Goal: Browse casually: Explore the website without a specific task or goal

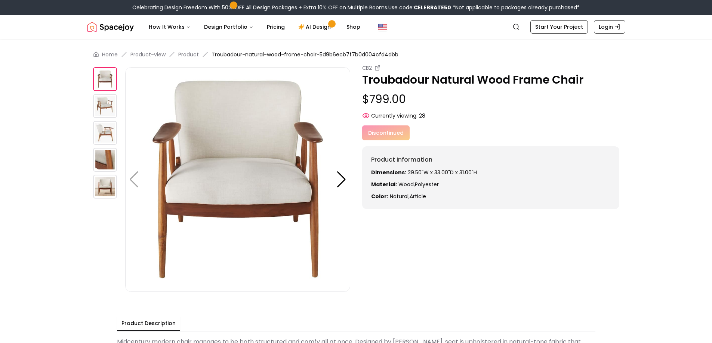
click at [106, 106] on img at bounding box center [105, 106] width 24 height 24
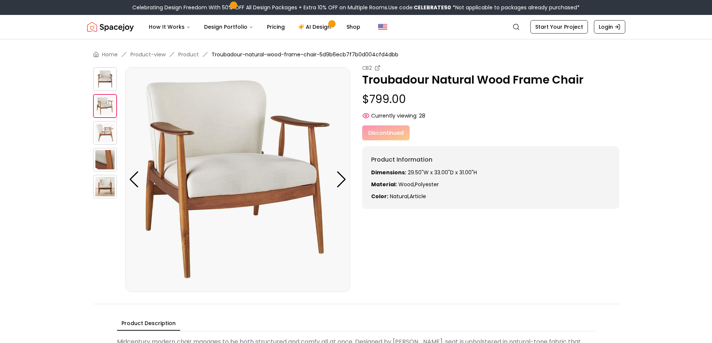
click at [110, 132] on img at bounding box center [105, 133] width 24 height 24
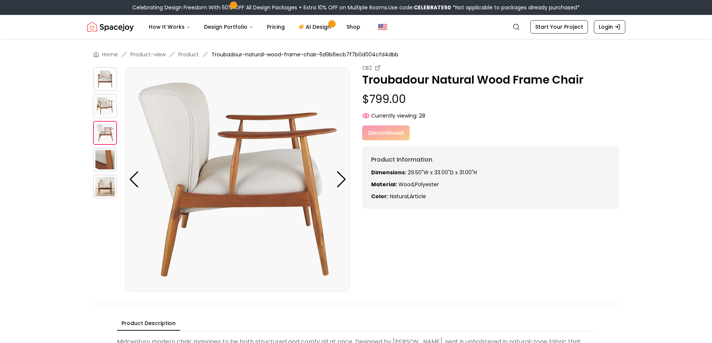
click at [109, 156] on img at bounding box center [105, 160] width 24 height 24
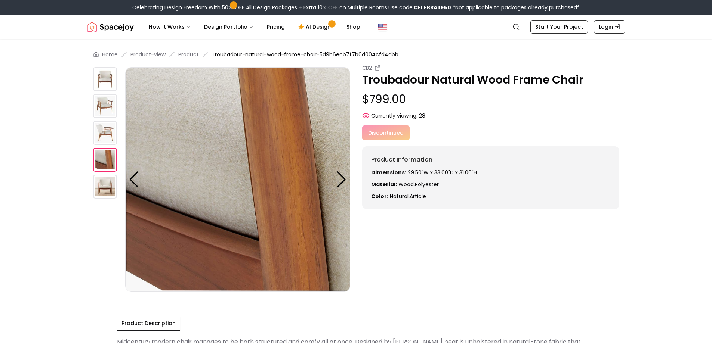
click at [111, 181] on img at bounding box center [105, 187] width 24 height 24
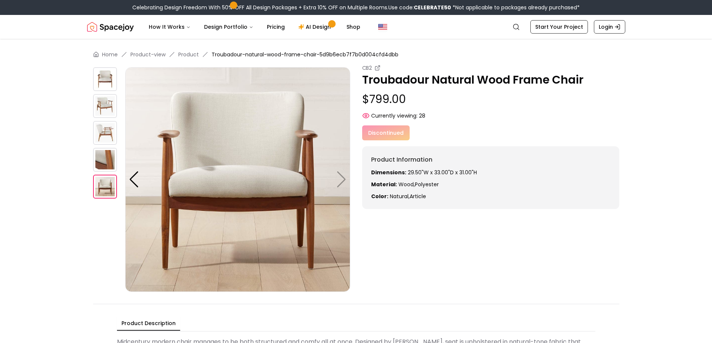
click at [341, 178] on img at bounding box center [237, 179] width 225 height 225
click at [343, 177] on img at bounding box center [237, 179] width 225 height 225
click at [129, 175] on div at bounding box center [134, 179] width 10 height 16
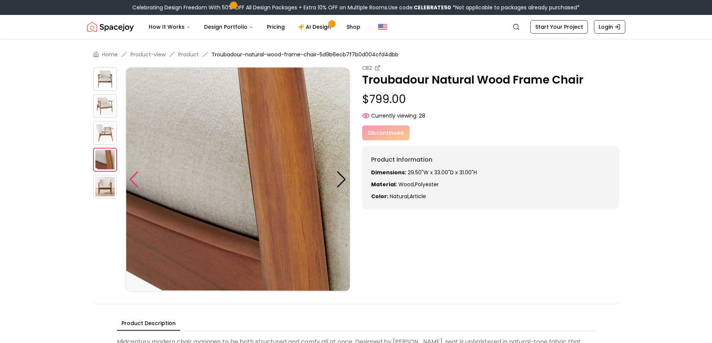
click at [129, 176] on div at bounding box center [134, 179] width 10 height 16
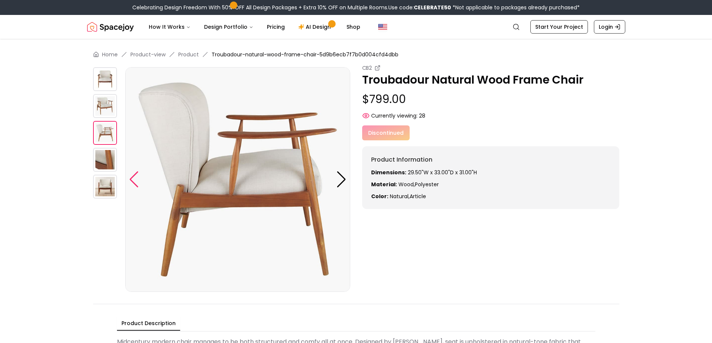
click at [129, 176] on div at bounding box center [134, 179] width 10 height 16
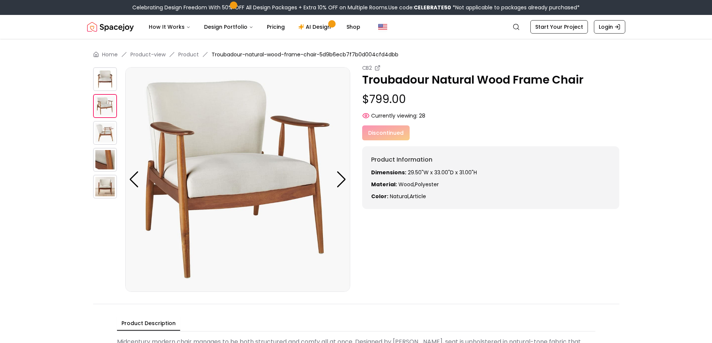
click at [130, 176] on div at bounding box center [134, 179] width 10 height 16
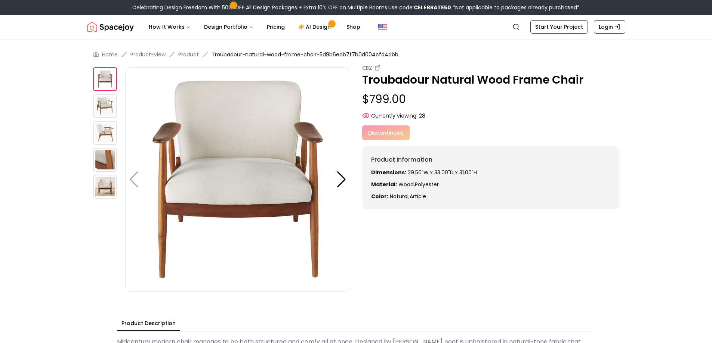
click at [130, 176] on img at bounding box center [237, 179] width 225 height 225
click at [135, 179] on img at bounding box center [237, 179] width 225 height 225
